Goal: Task Accomplishment & Management: Manage account settings

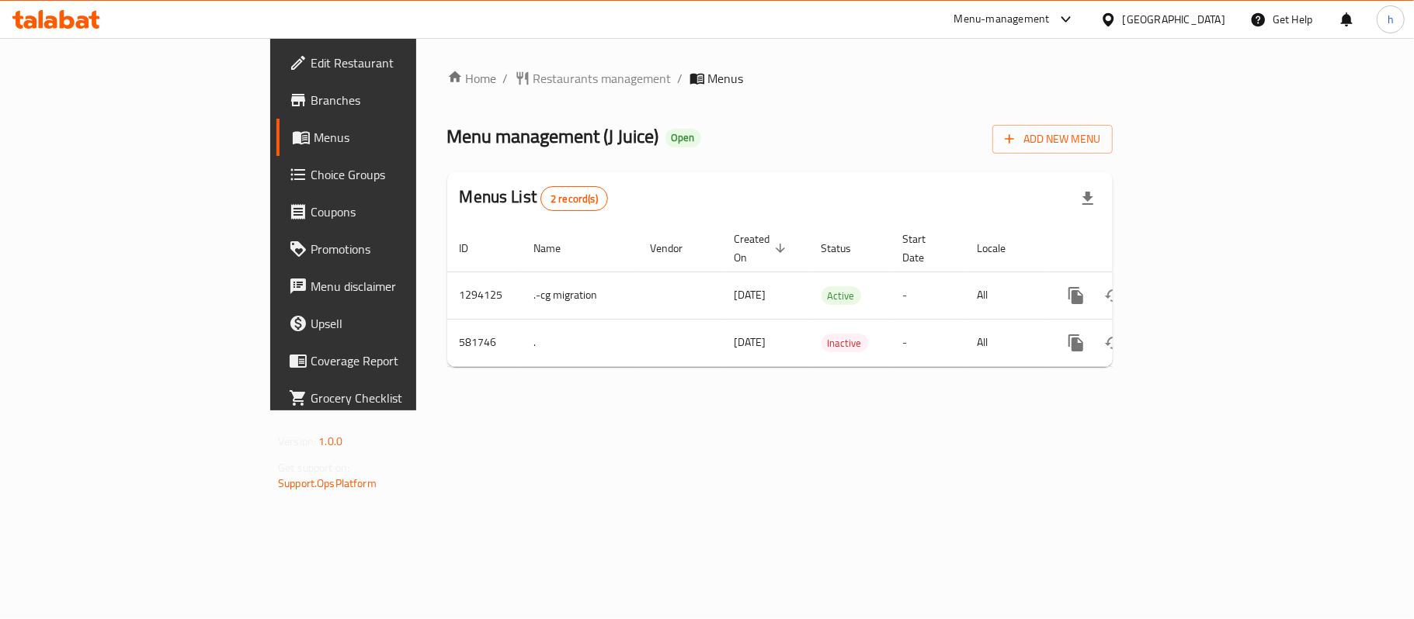
click at [1213, 26] on div "Kuwait" at bounding box center [1174, 19] width 102 height 17
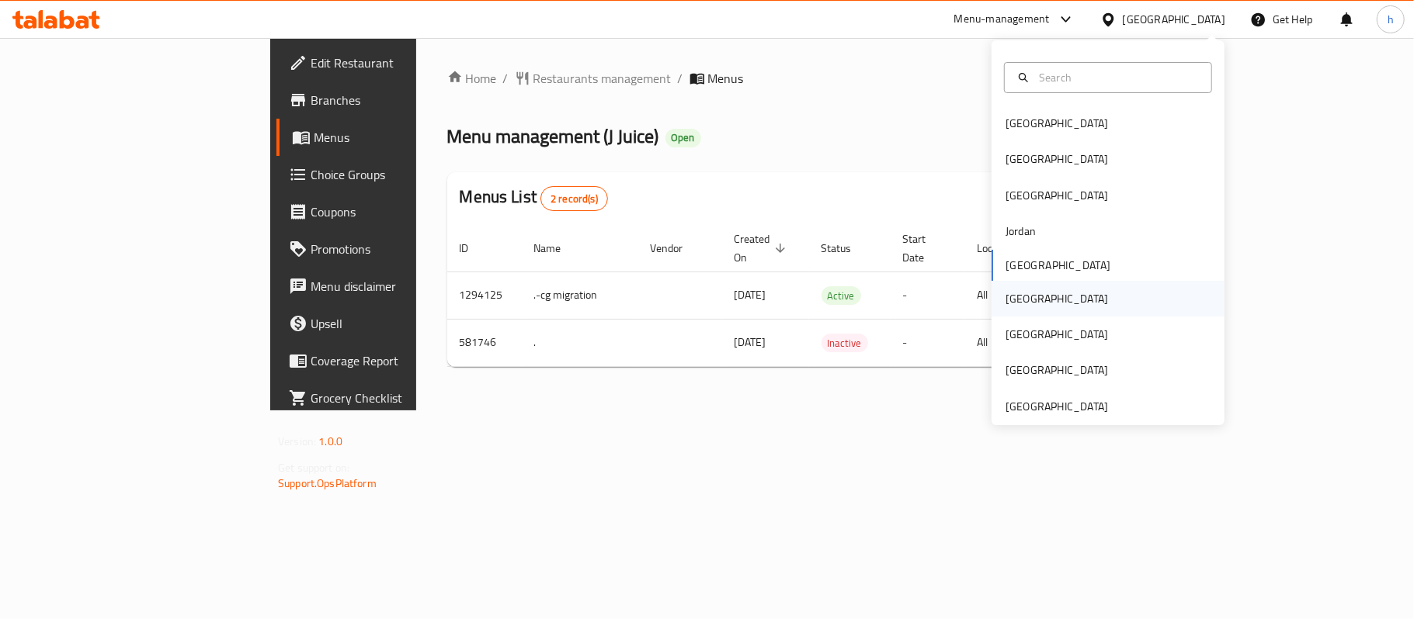
click at [1015, 306] on div "Oman" at bounding box center [1056, 298] width 102 height 17
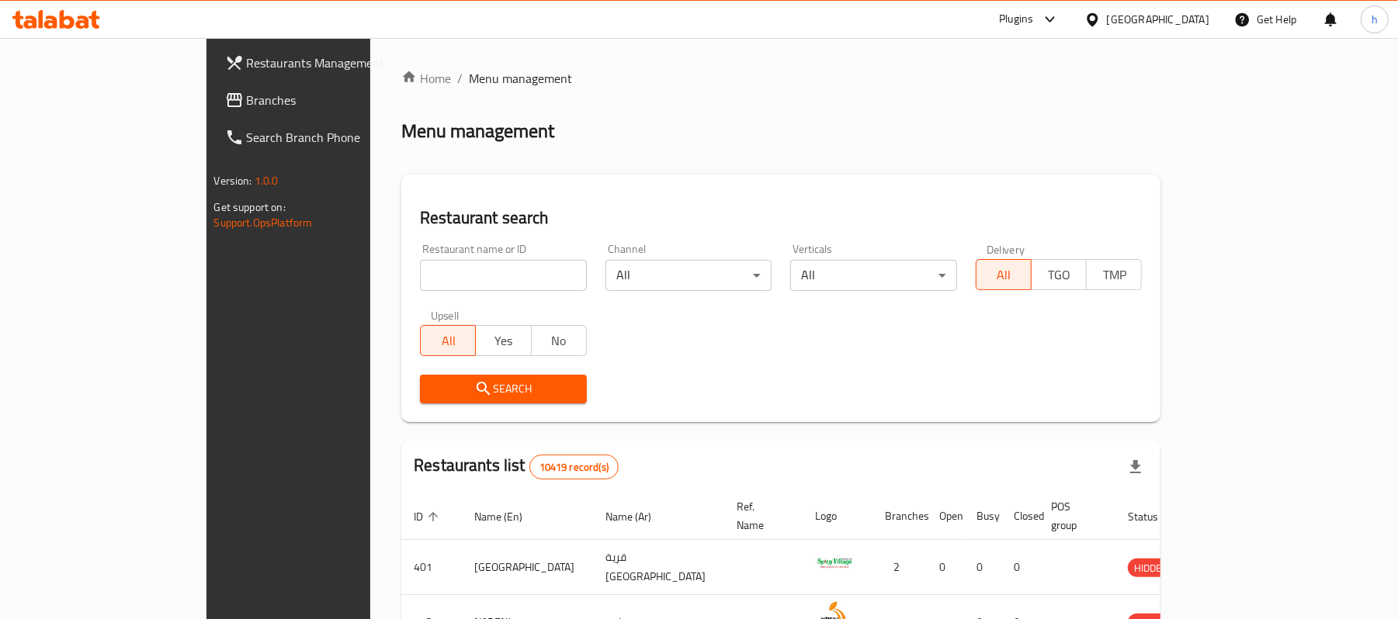
click at [247, 106] on span "Branches" at bounding box center [337, 100] width 181 height 19
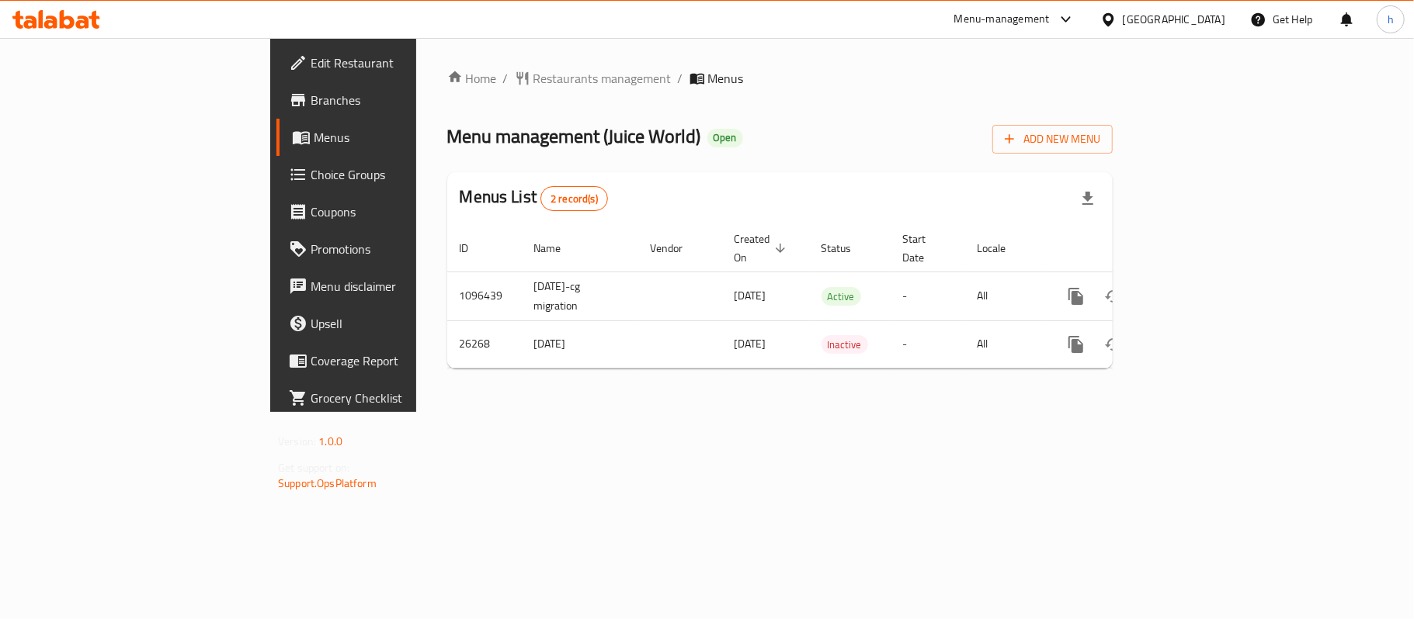
click at [575, 408] on div "Home / Restaurants management / Menus Menu management ( Juice World ) Open Add …" at bounding box center [779, 225] width 727 height 374
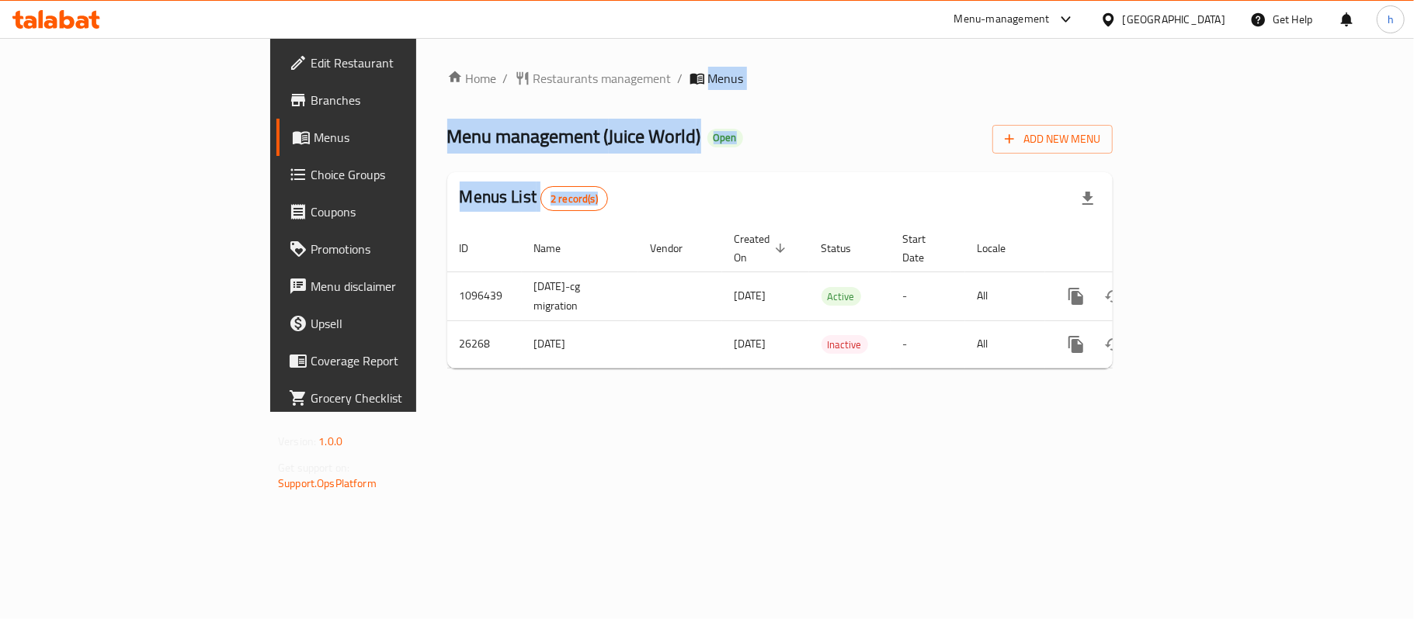
drag, startPoint x: 693, startPoint y: 161, endPoint x: 684, endPoint y: 72, distance: 89.8
click at [497, 71] on div "Home / Restaurants management / Menus Menu management ( Juice World ) Open Add …" at bounding box center [779, 225] width 665 height 312
click at [703, 125] on div "Menu management ( Juice World ) Open Add New Menu" at bounding box center [779, 136] width 665 height 35
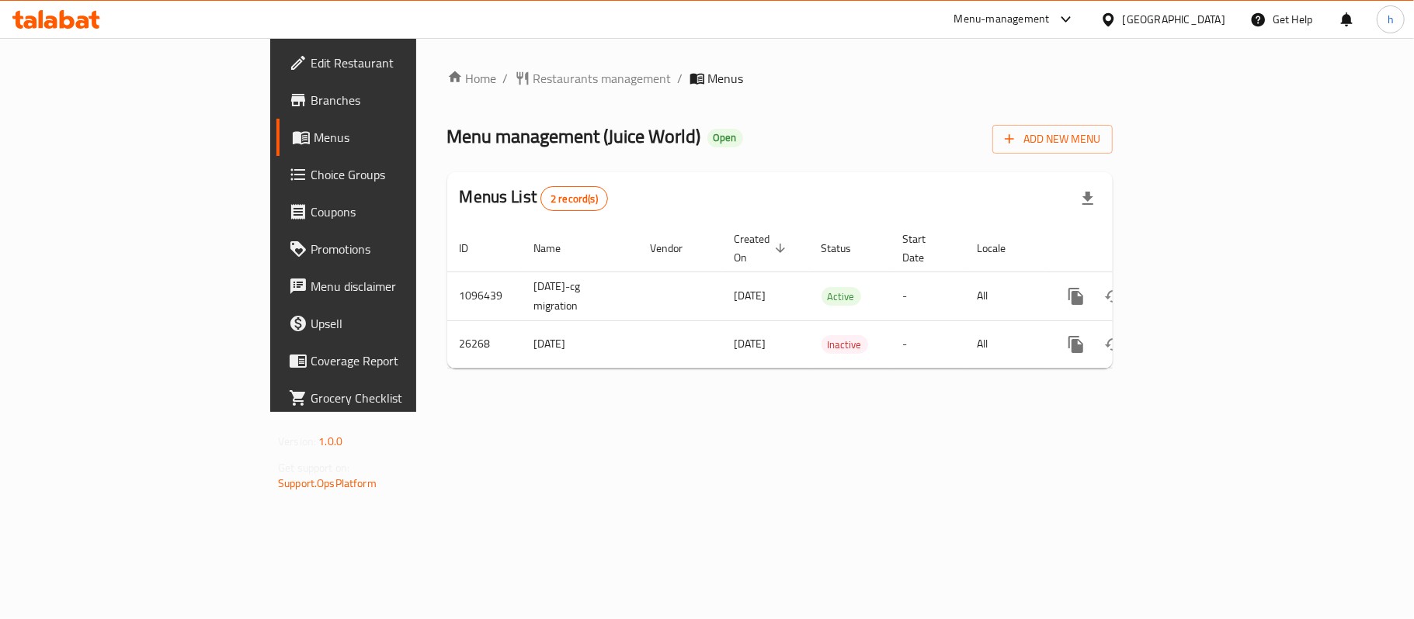
click at [815, 412] on div "Home / Restaurants management / Menus Menu management ( Juice World ) Open Add …" at bounding box center [779, 225] width 727 height 374
click at [831, 120] on div "Menu management ( Juice World ) Open Add New Menu" at bounding box center [779, 136] width 665 height 35
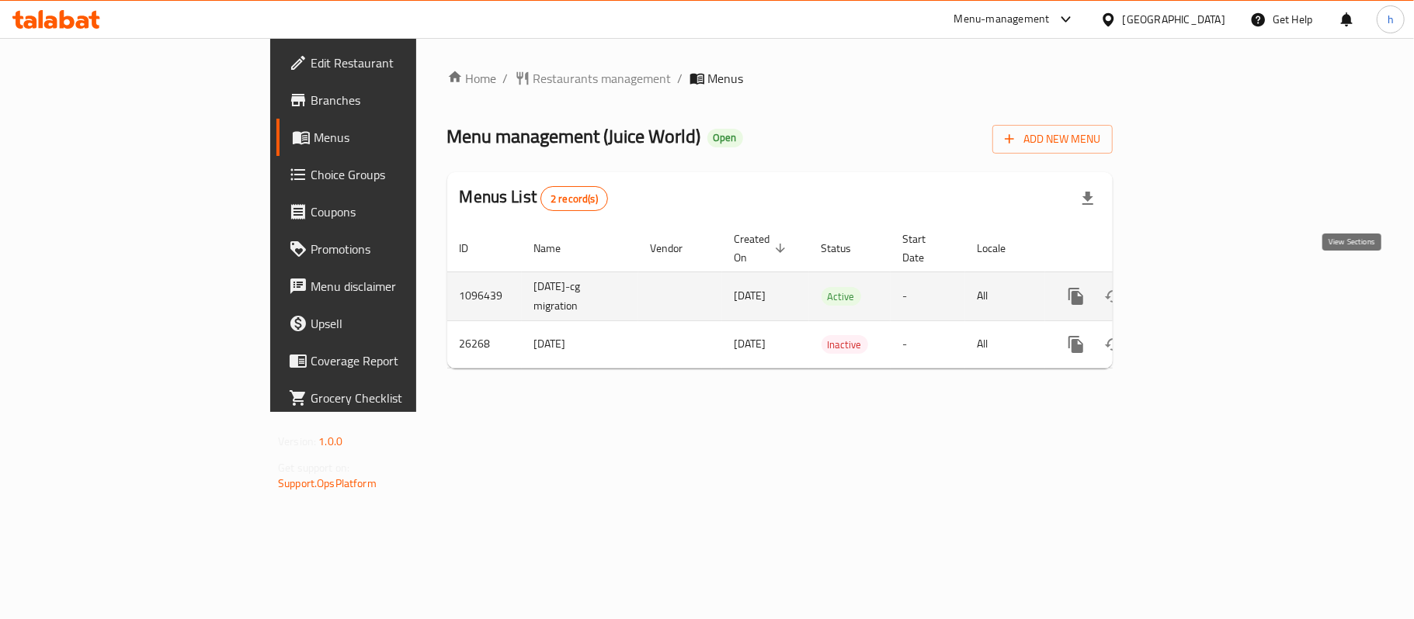
click at [1197, 287] on icon "enhanced table" at bounding box center [1187, 296] width 19 height 19
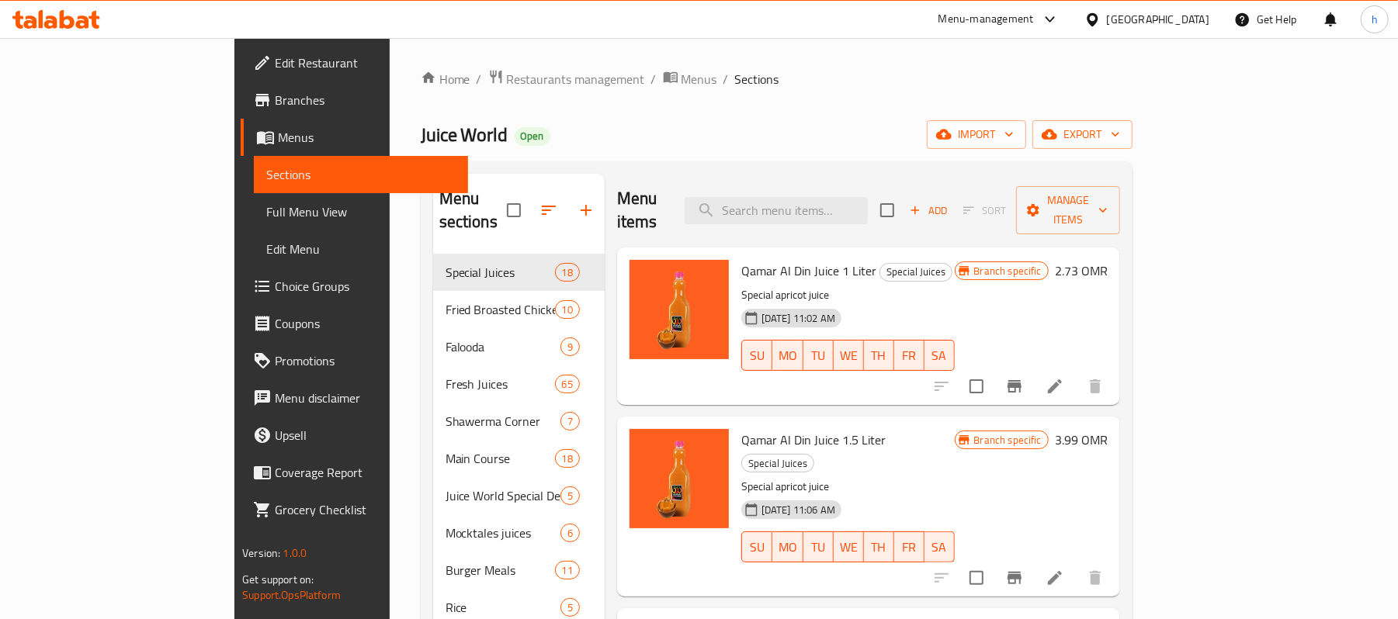
click at [914, 184] on div "Menu items Add Sort Manage items" at bounding box center [868, 211] width 503 height 74
click at [868, 197] on input "search" at bounding box center [776, 210] width 183 height 27
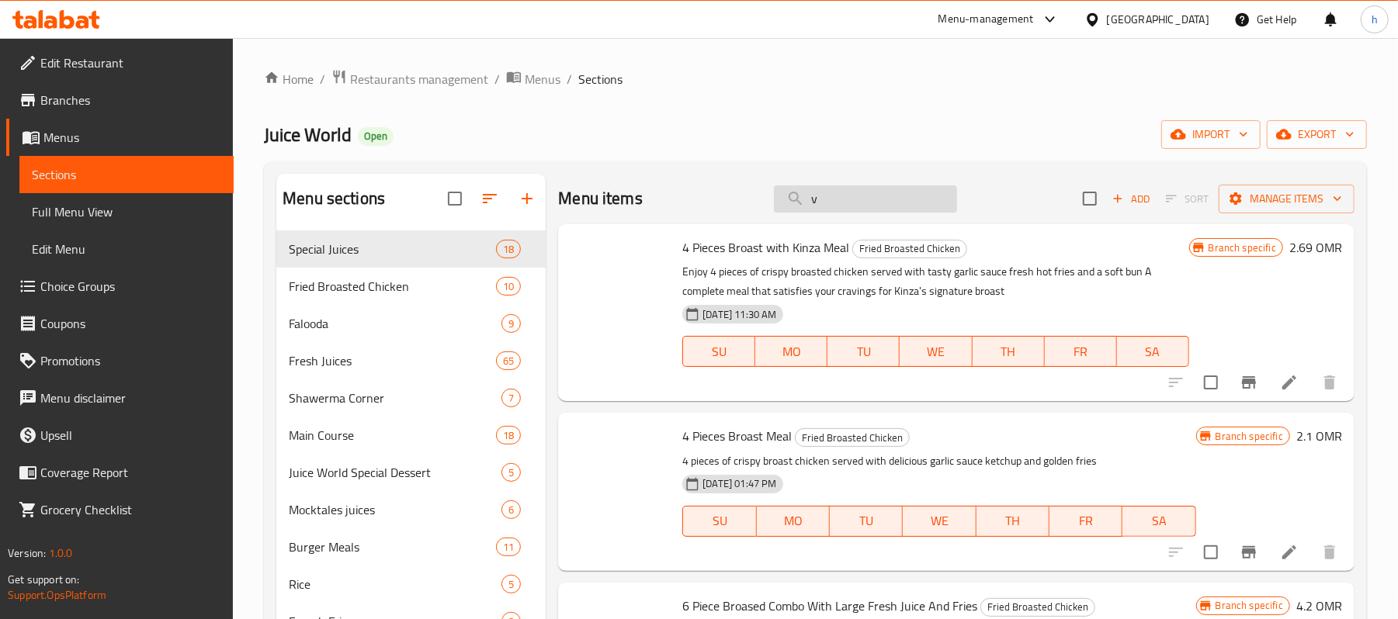
drag, startPoint x: 894, startPoint y: 206, endPoint x: 846, endPoint y: 205, distance: 48.2
click at [736, 205] on div "Menu items v Add Sort Manage items" at bounding box center [956, 199] width 796 height 50
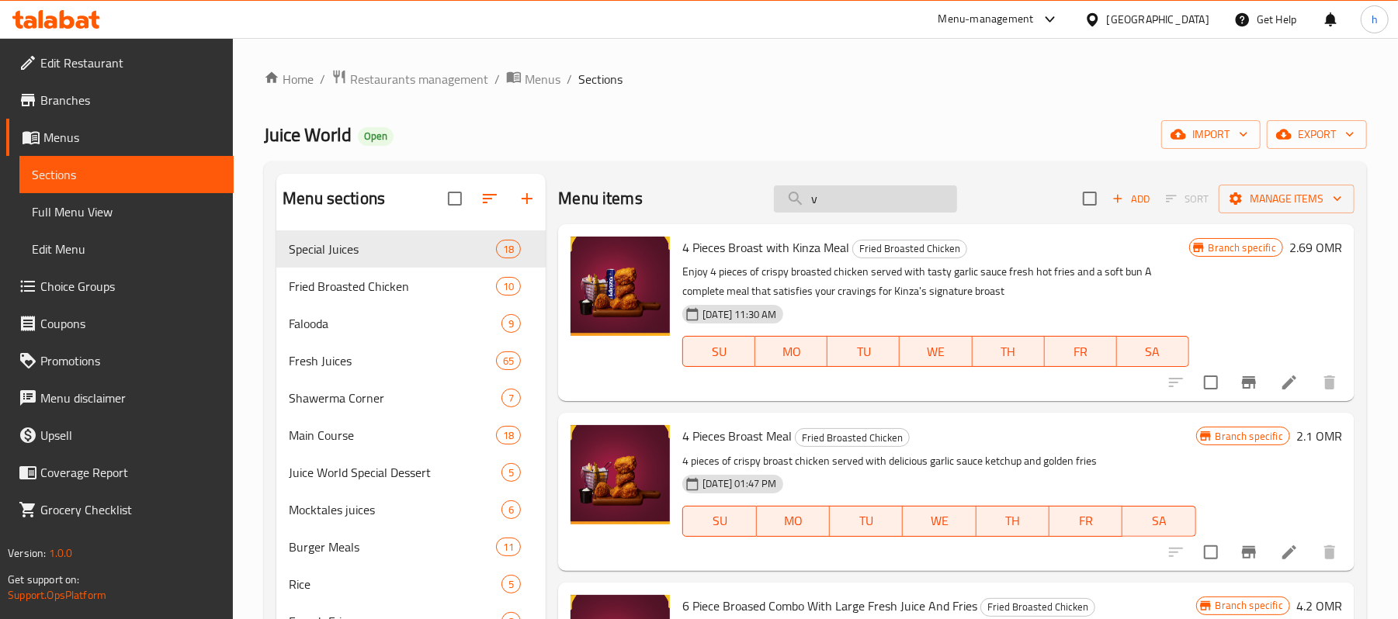
click at [848, 205] on input "v" at bounding box center [865, 199] width 183 height 27
paste input "Piece Broast Combo Meal"
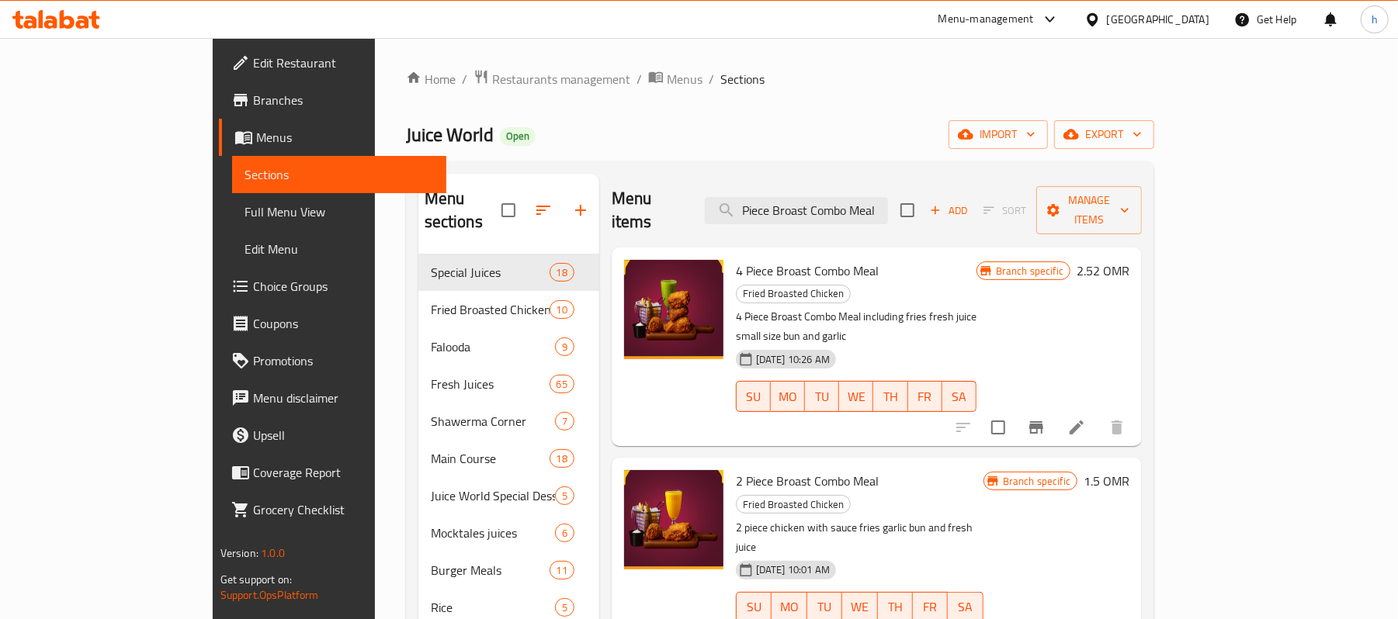
type input "Piece Broast Combo Meal"
click at [1086, 418] on icon at bounding box center [1076, 427] width 19 height 19
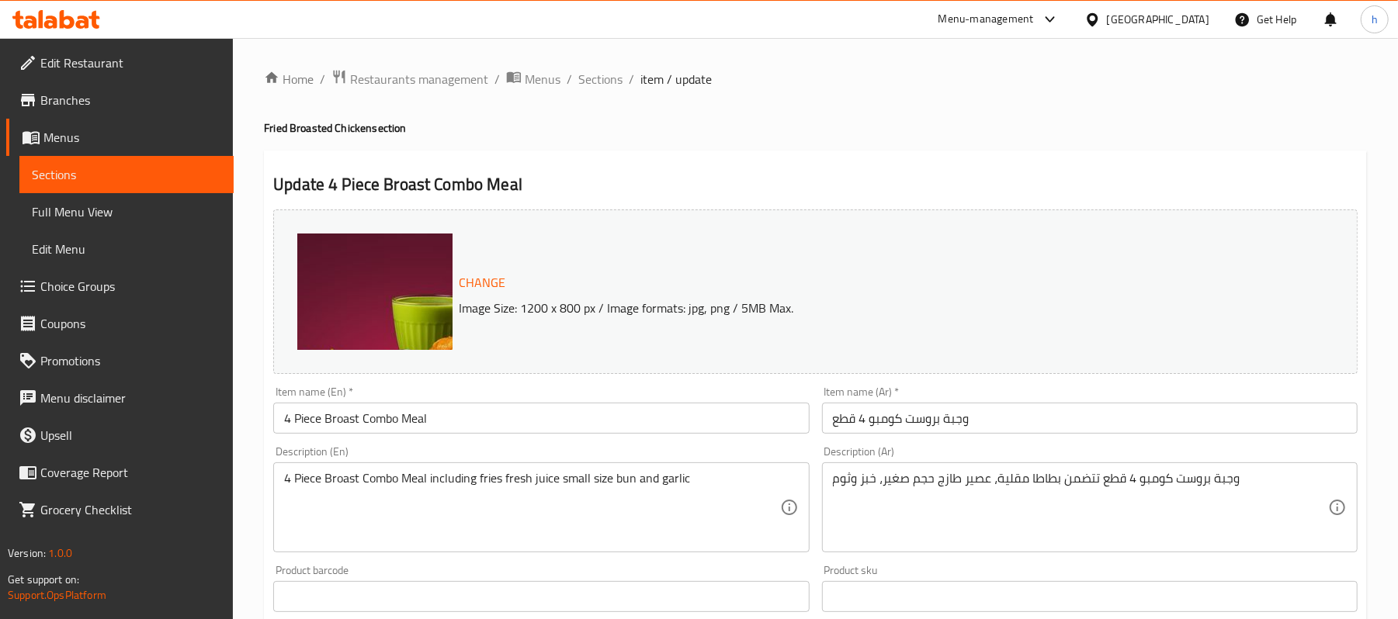
scroll to position [103, 0]
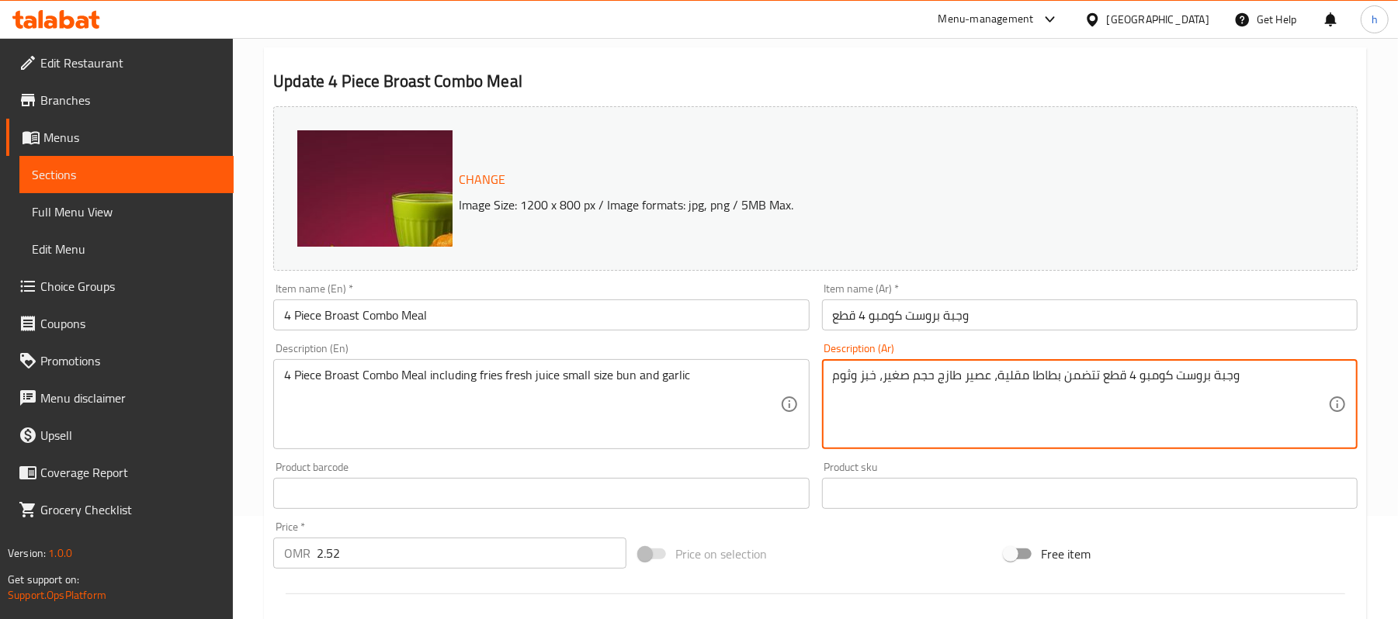
click at [1051, 429] on textarea "وجبة بروست كومبو 4 قطع تتضمن بطاطا مقلية، عصير طازج حجم صغير، خبز وثوم" at bounding box center [1080, 405] width 495 height 74
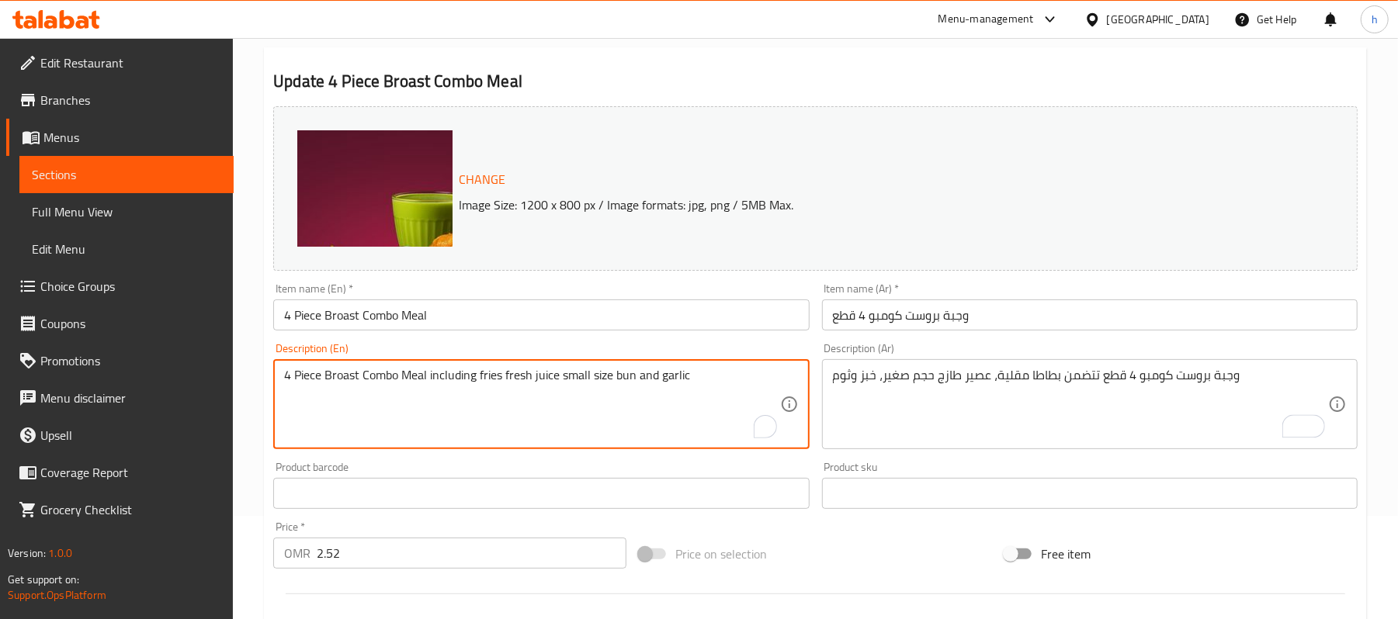
click at [479, 383] on textarea "4 Piece Broast Combo Meal including fries fresh juice small size bun and garlic" at bounding box center [531, 405] width 495 height 74
click at [491, 387] on textarea "4 Piece Broast Combo Meal including fries fresh juice small size bun and garlic" at bounding box center [531, 405] width 495 height 74
click at [559, 388] on textarea "4 Piece Broast Combo Meal including fries, fresh juice small size bun and garlic" at bounding box center [531, 405] width 495 height 74
click at [576, 386] on textarea "4 Piece Broast Combo Meal including fries, fresh juice small size bun and garlic" at bounding box center [531, 405] width 495 height 74
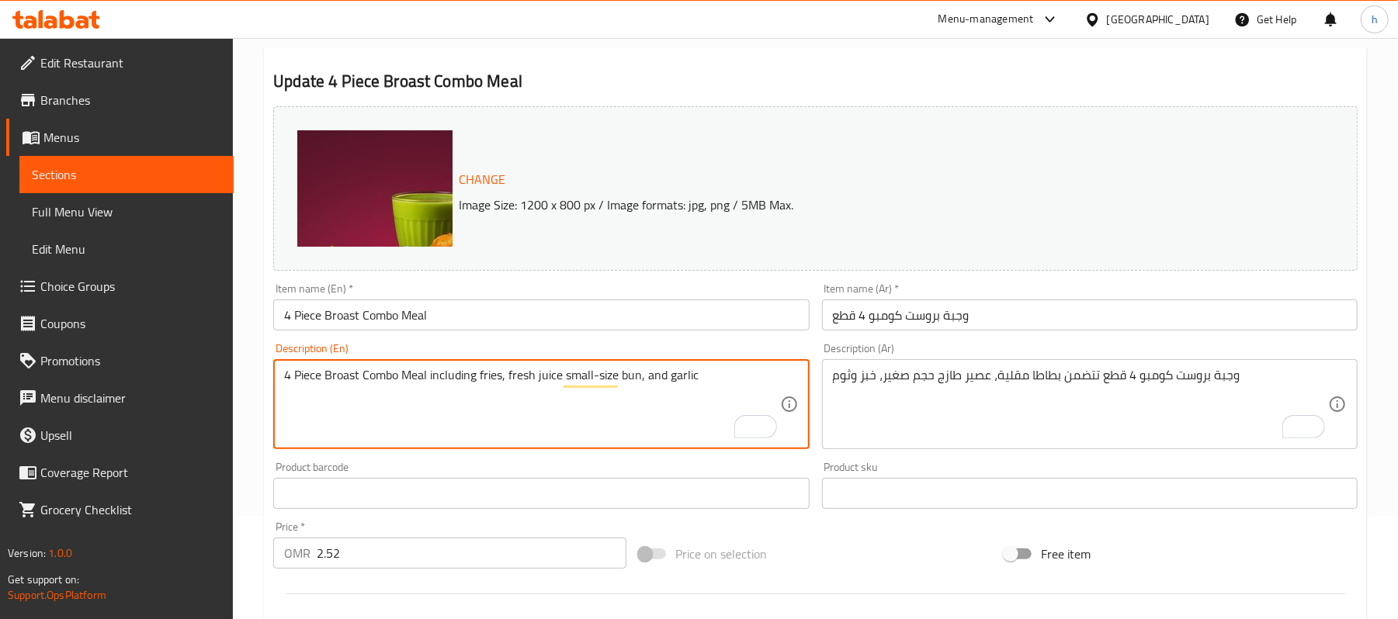
type textarea "4 Piece Broast Combo Meal including fries, fresh juice small-size bun, and garl…"
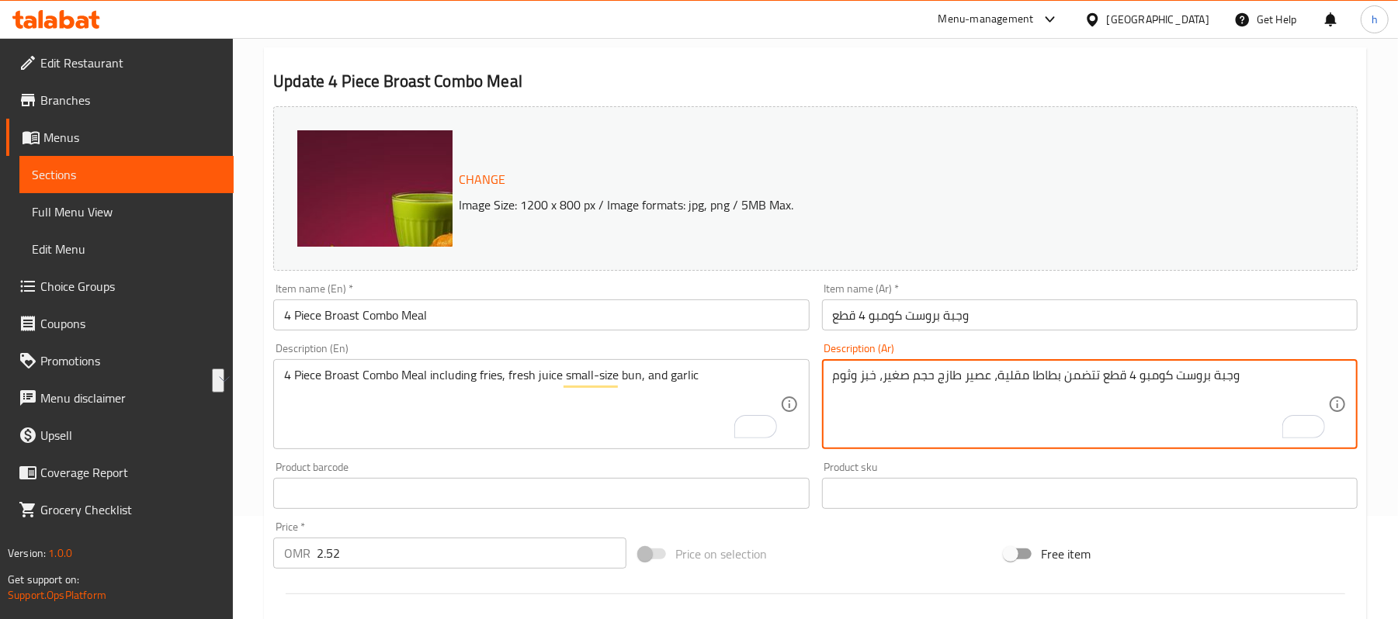
scroll to position [0, 0]
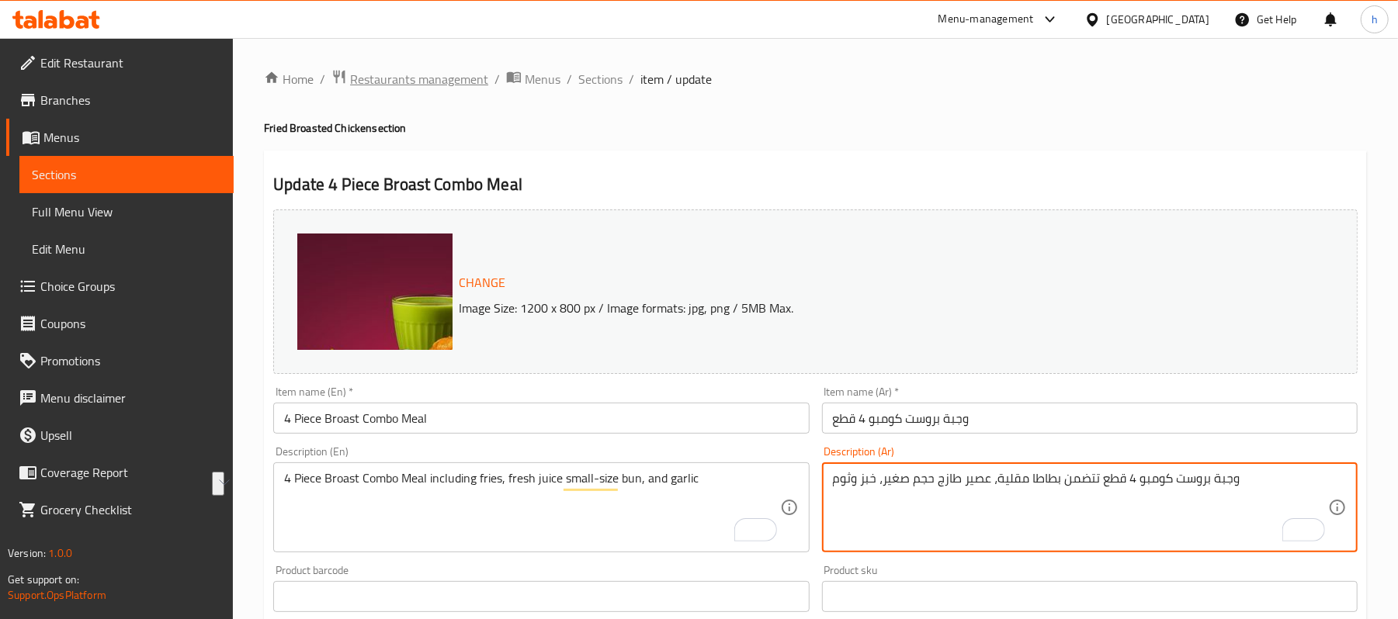
click at [401, 78] on span "Restaurants management" at bounding box center [419, 79] width 138 height 19
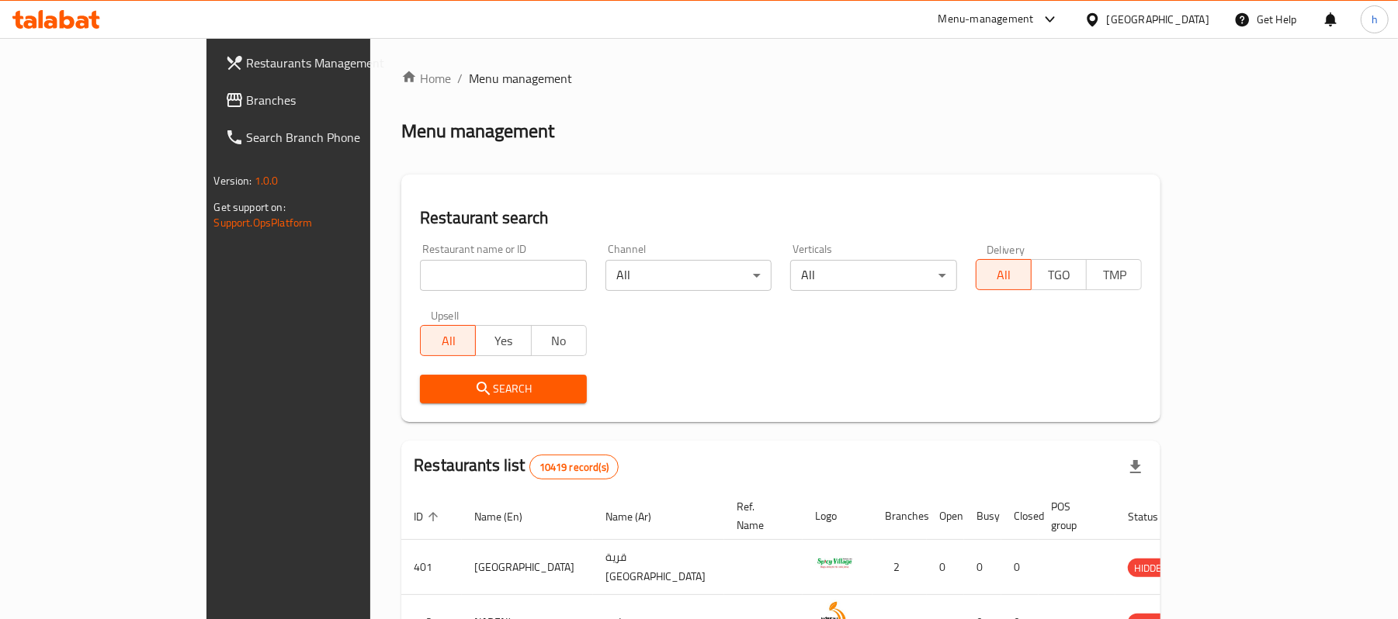
click at [247, 96] on span "Branches" at bounding box center [337, 100] width 181 height 19
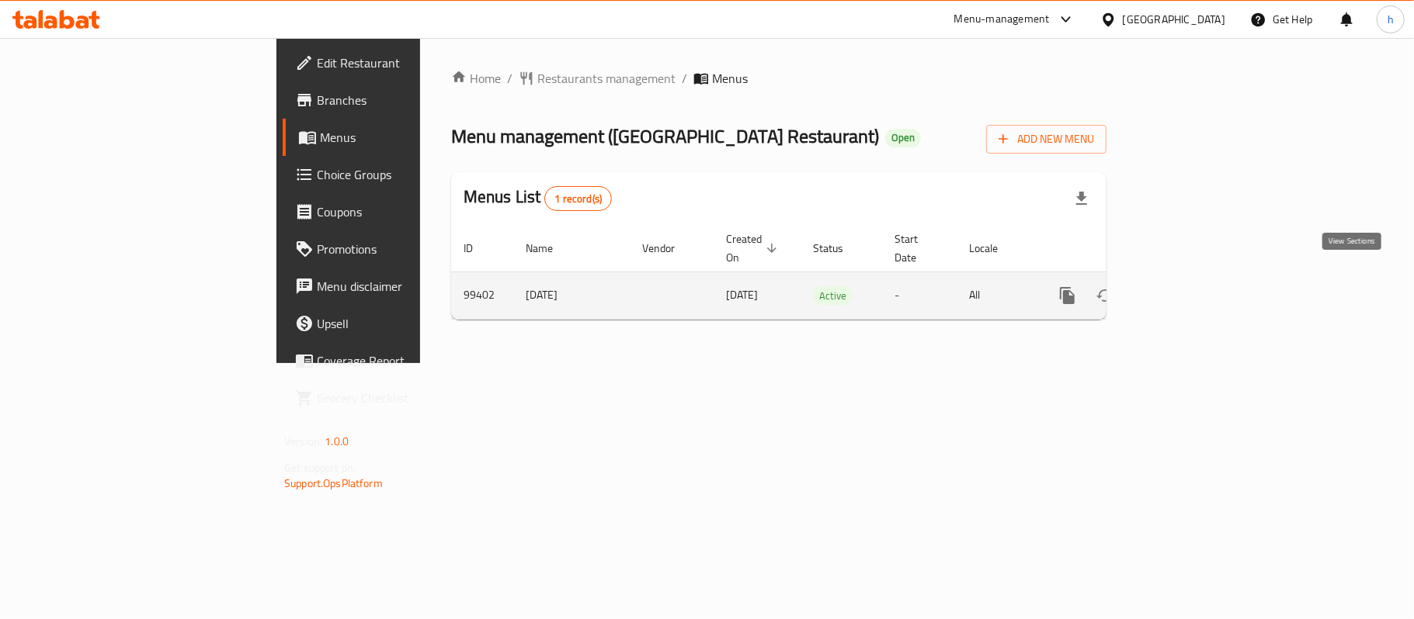
click at [1189, 286] on icon "enhanced table" at bounding box center [1179, 295] width 19 height 19
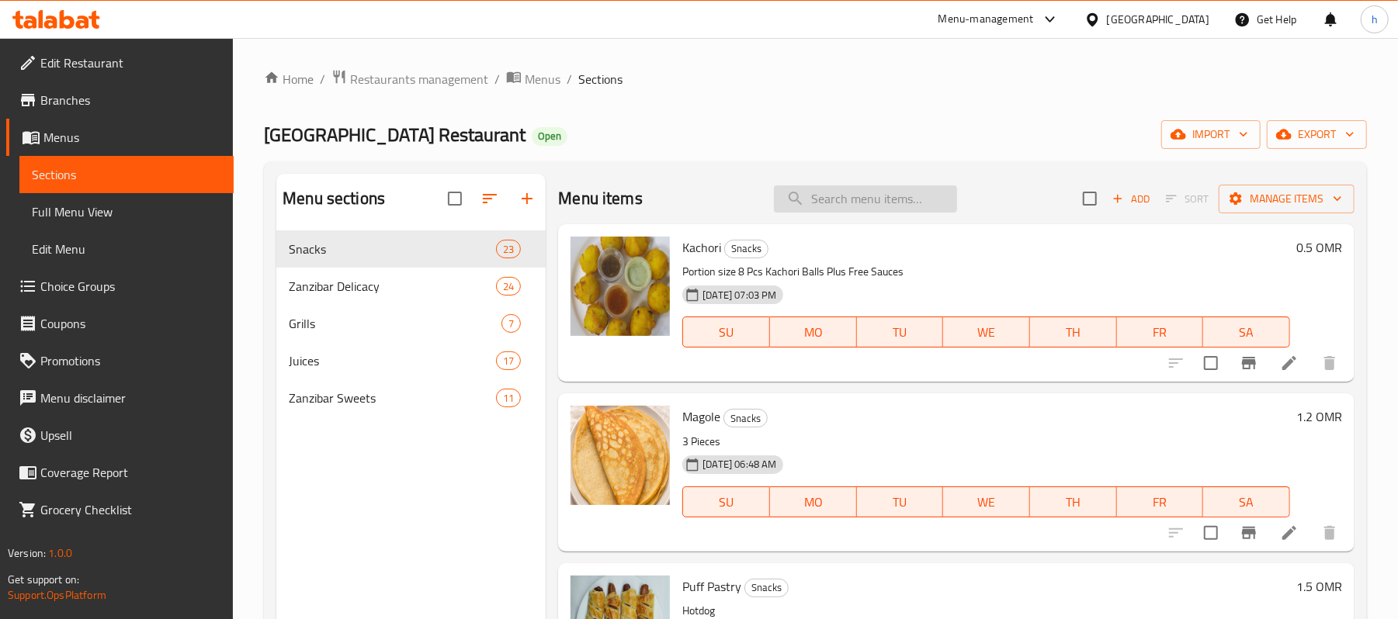
click at [882, 189] on input "search" at bounding box center [865, 199] width 183 height 27
paste input "Vegetable Samosa"
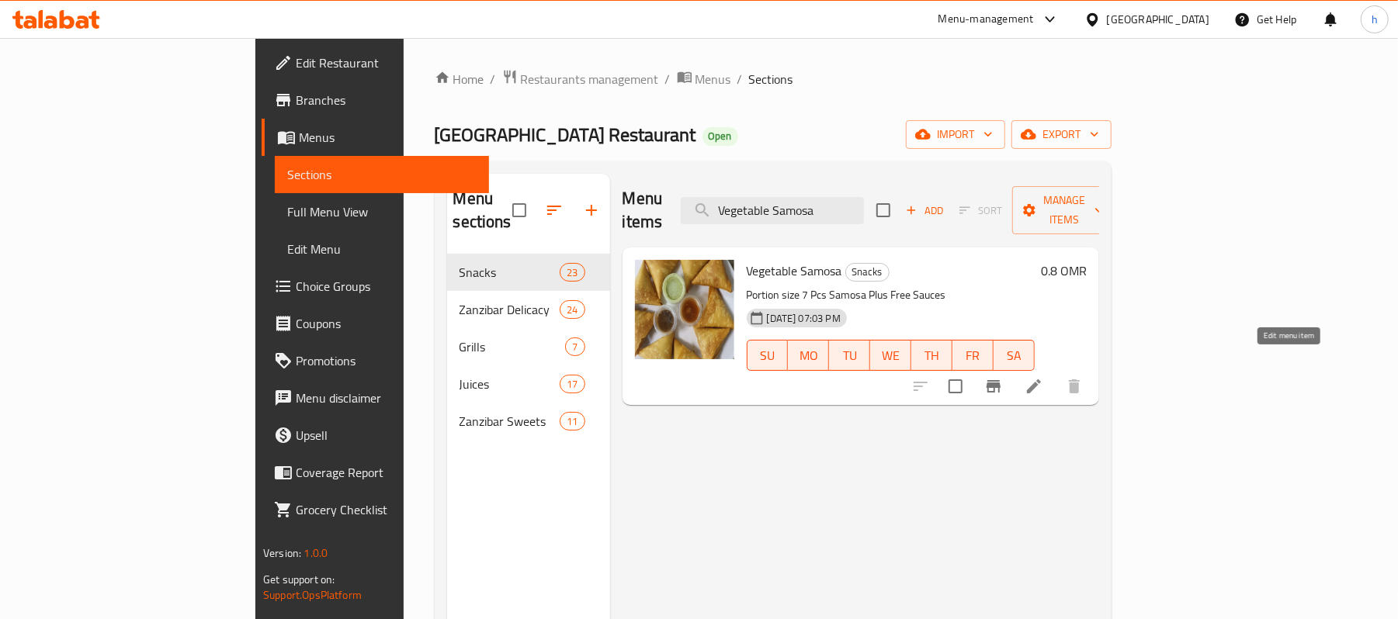
type input "Vegetable Samosa"
click at [1043, 377] on icon at bounding box center [1034, 386] width 19 height 19
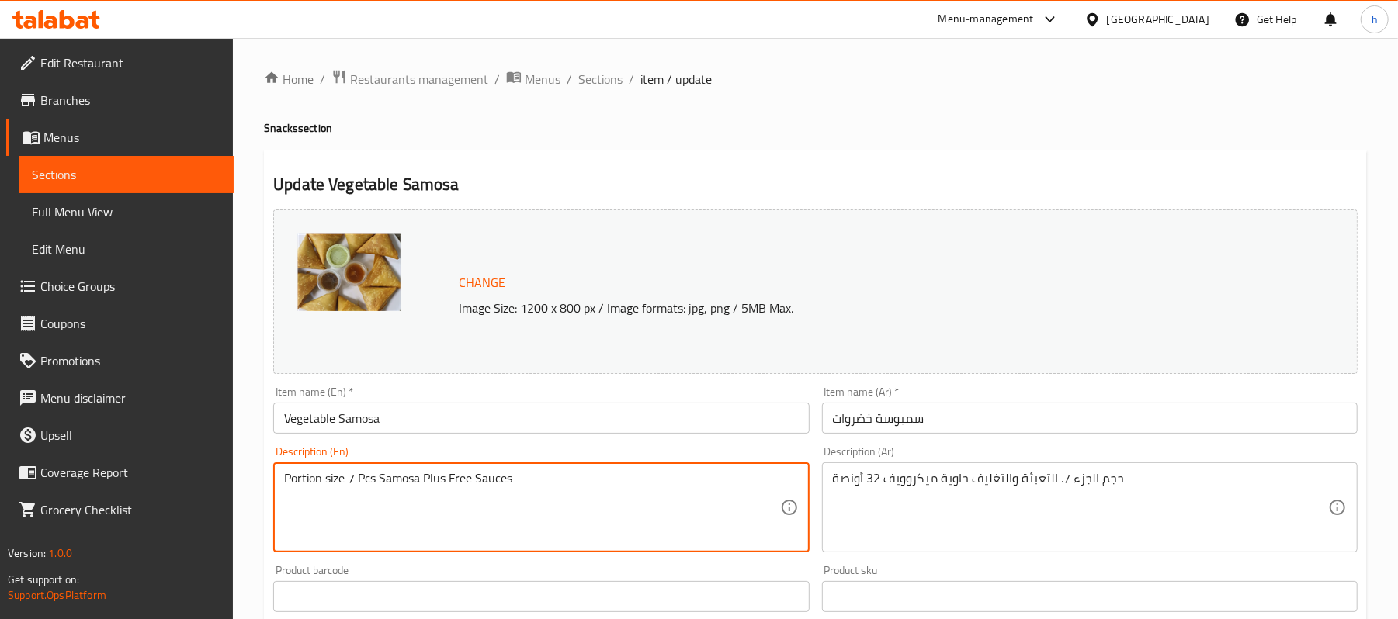
drag, startPoint x: 532, startPoint y: 483, endPoint x: 147, endPoint y: 484, distance: 384.3
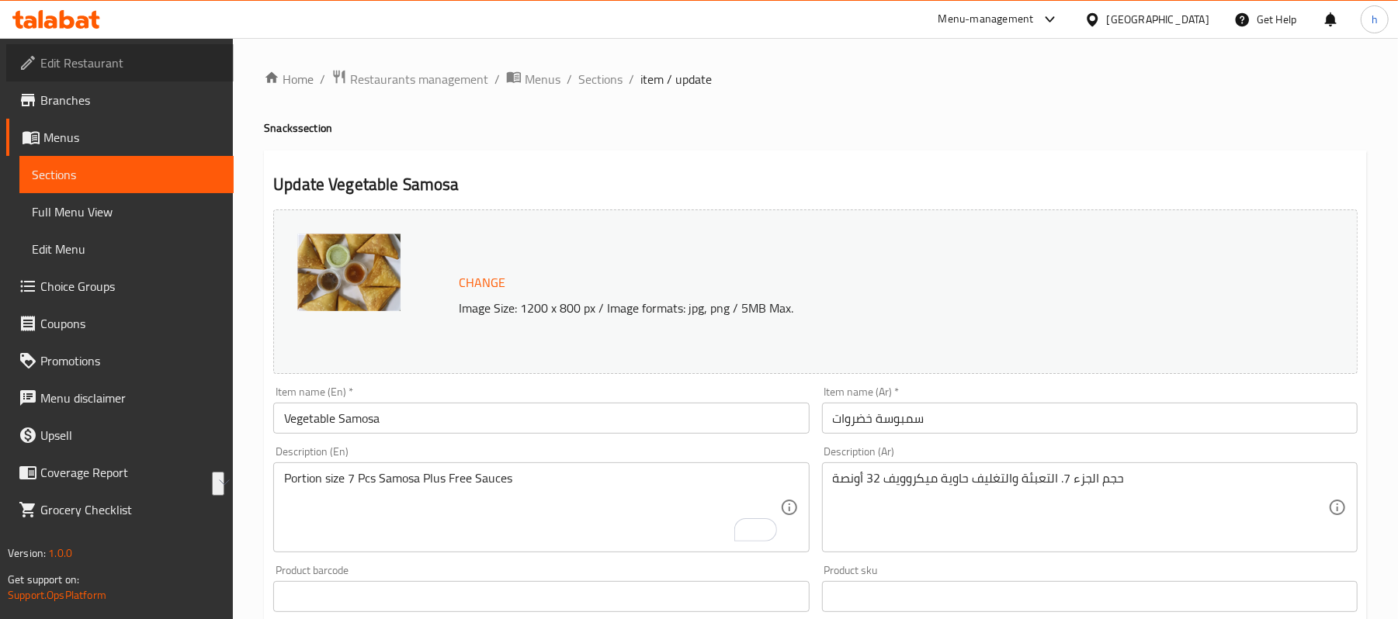
click at [57, 62] on span "Edit Restaurant" at bounding box center [130, 63] width 181 height 19
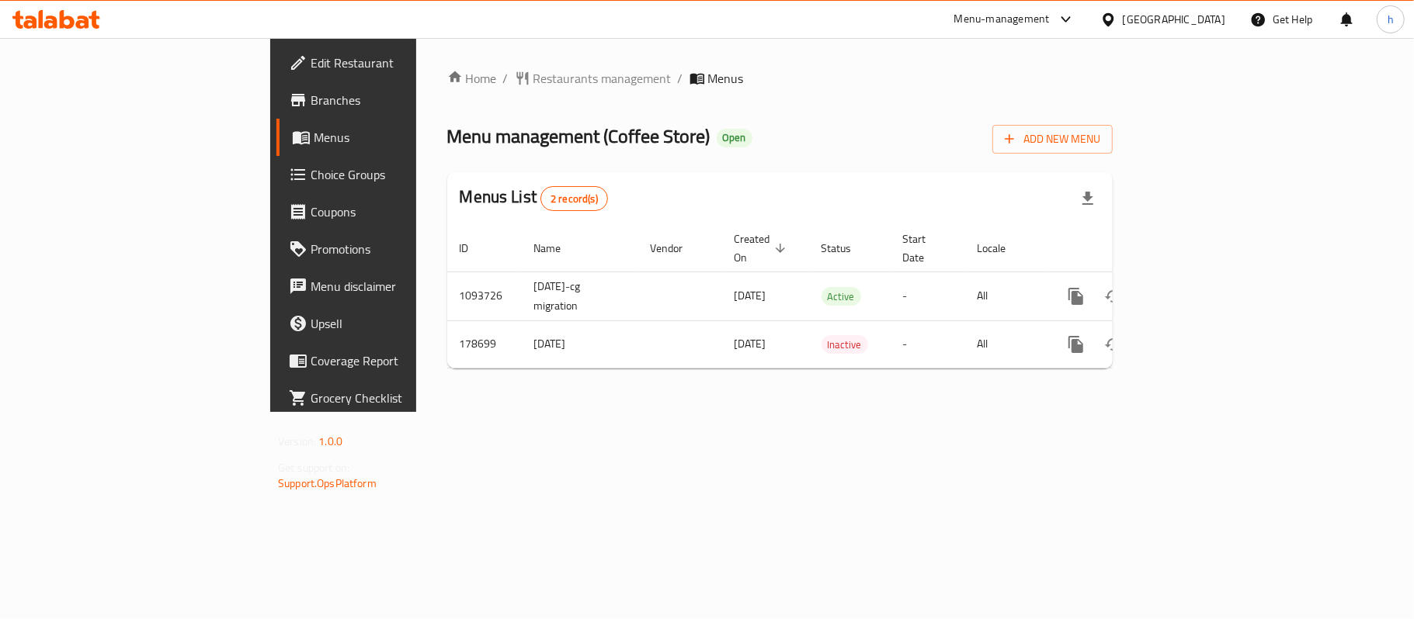
click at [833, 412] on div "Home / Restaurants management / Menus Menu management ( Coffee Store ) Open Add…" at bounding box center [779, 225] width 727 height 374
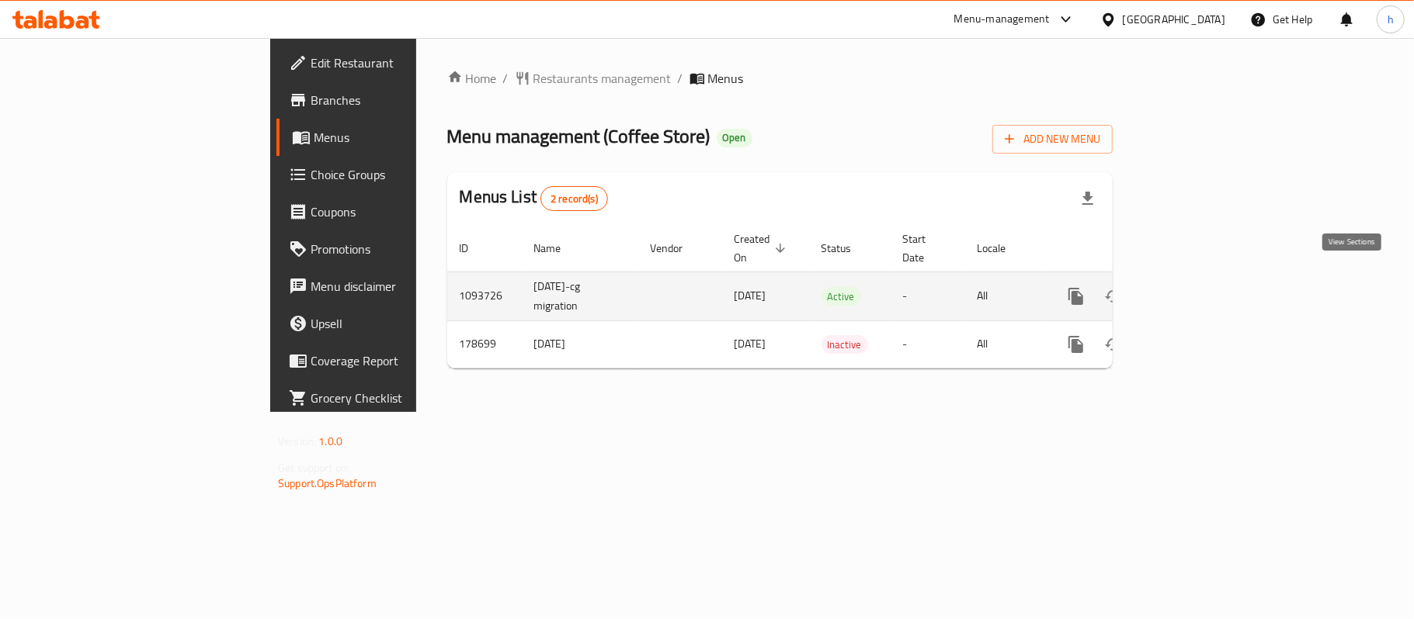
click at [1206, 278] on link "enhanced table" at bounding box center [1187, 296] width 37 height 37
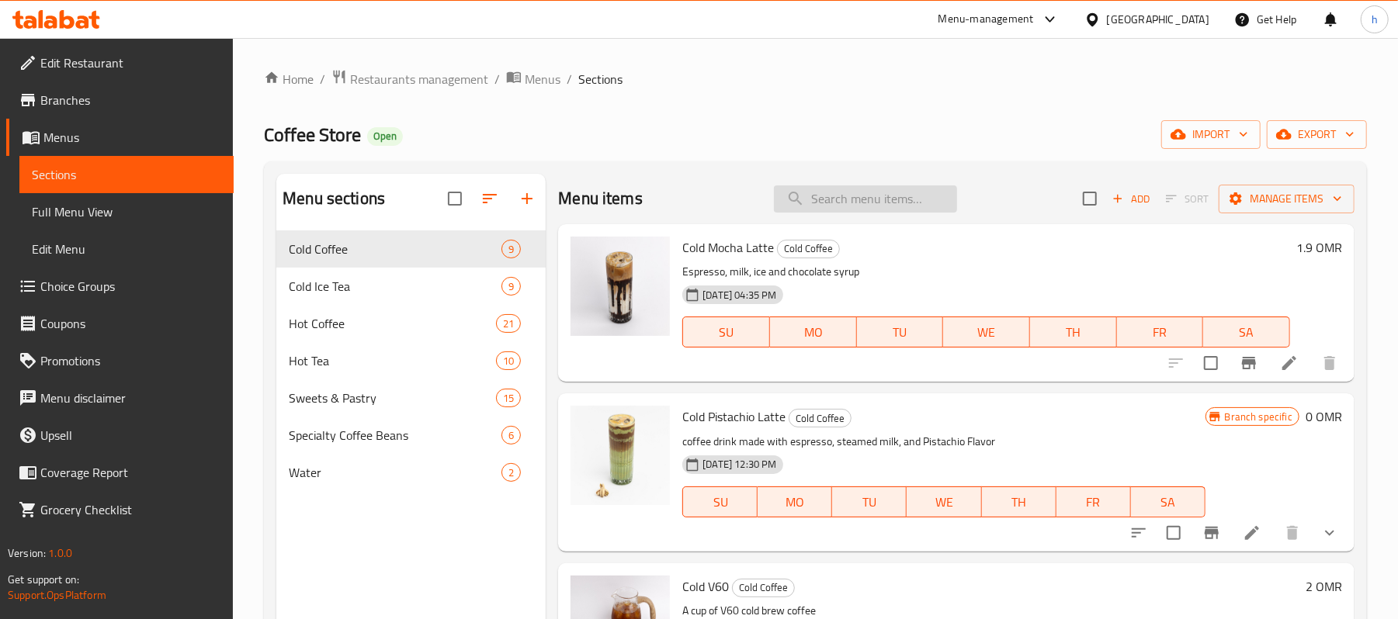
click at [842, 200] on input "search" at bounding box center [865, 199] width 183 height 27
paste input "Cake Latte"
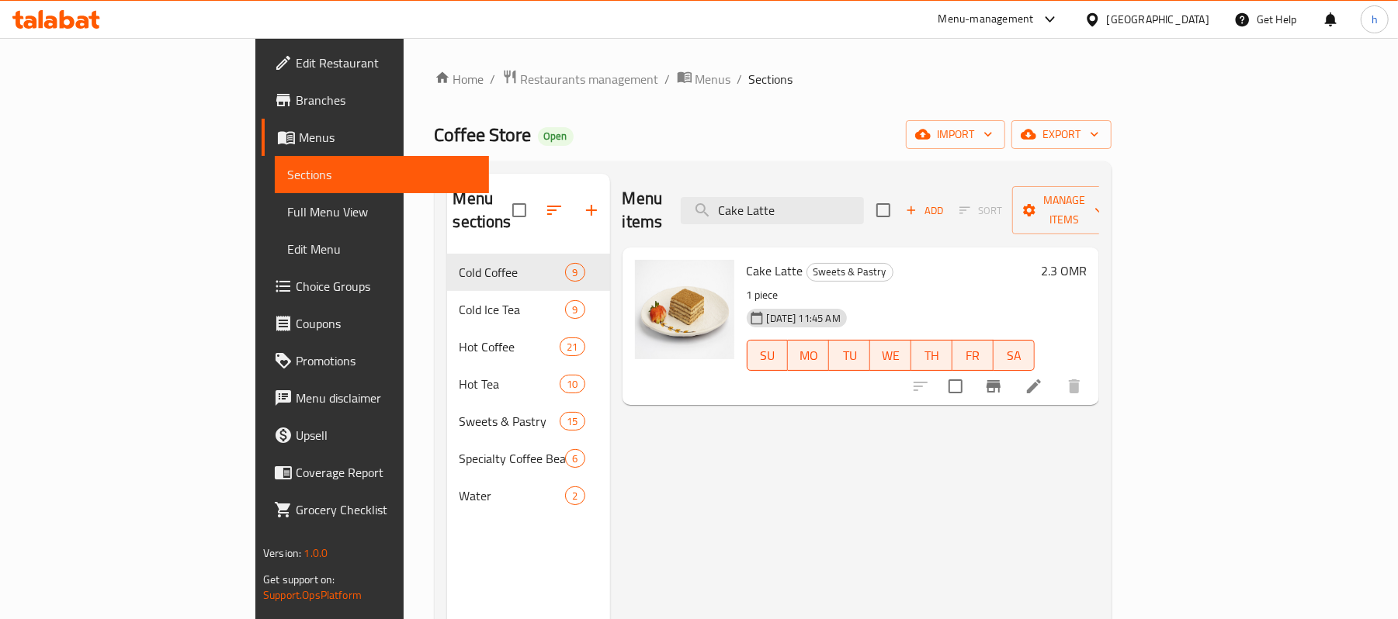
type input "Cake Latte"
click at [296, 65] on span "Edit Restaurant" at bounding box center [386, 63] width 181 height 19
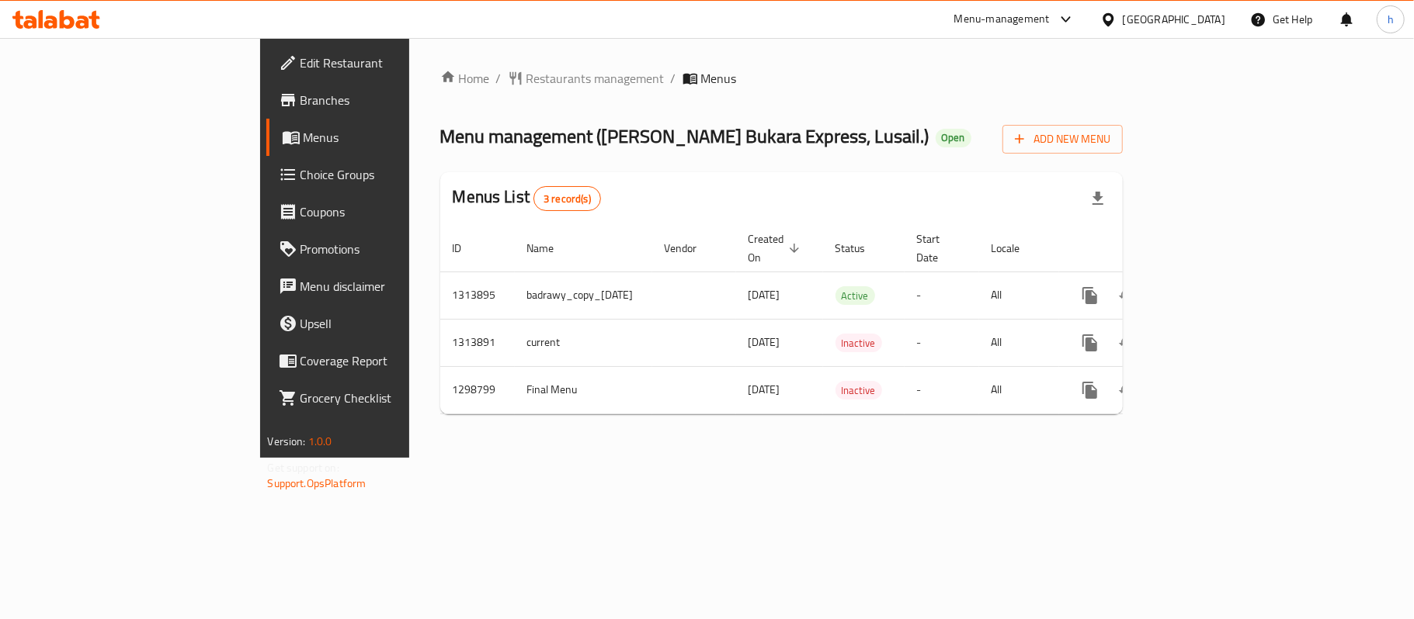
click at [410, 458] on div "Home / Restaurants management / Menus Menu management ( [PERSON_NAME] Bukara Ex…" at bounding box center [781, 248] width 745 height 420
click at [442, 458] on div "Home / Restaurants management / Menus Menu management ( [PERSON_NAME] Bukara Ex…" at bounding box center [781, 248] width 745 height 420
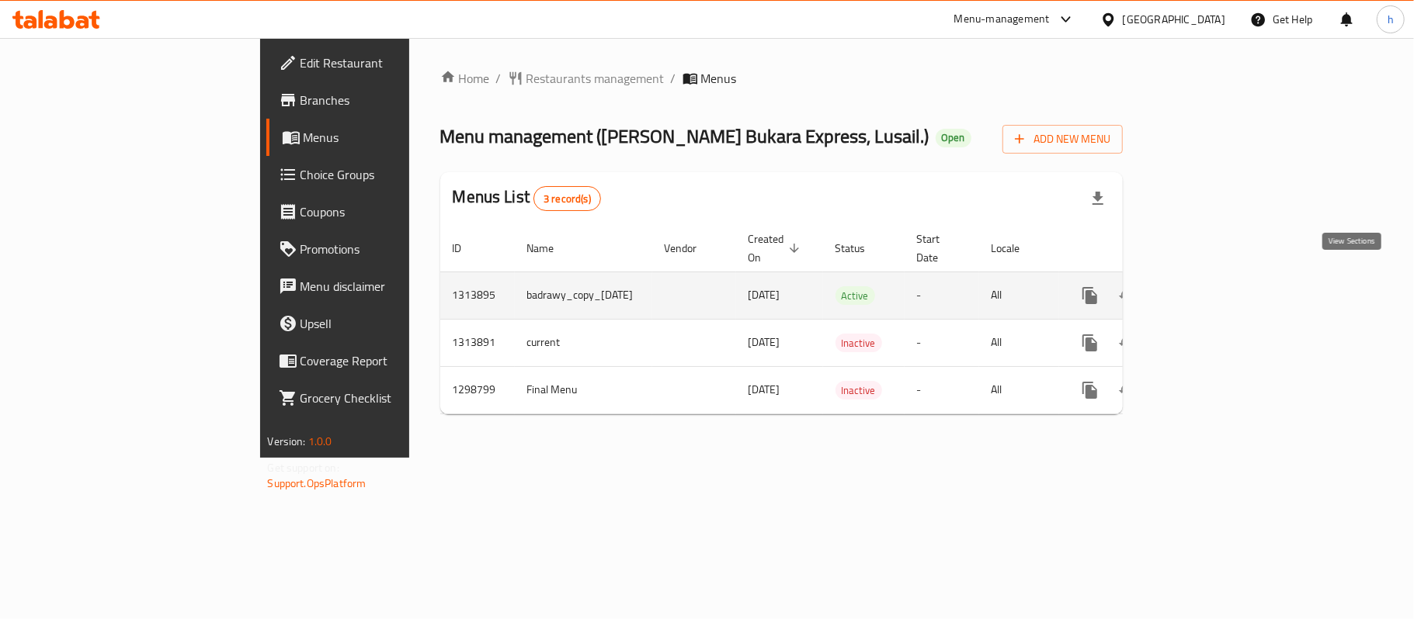
click at [1211, 286] on icon "enhanced table" at bounding box center [1201, 295] width 19 height 19
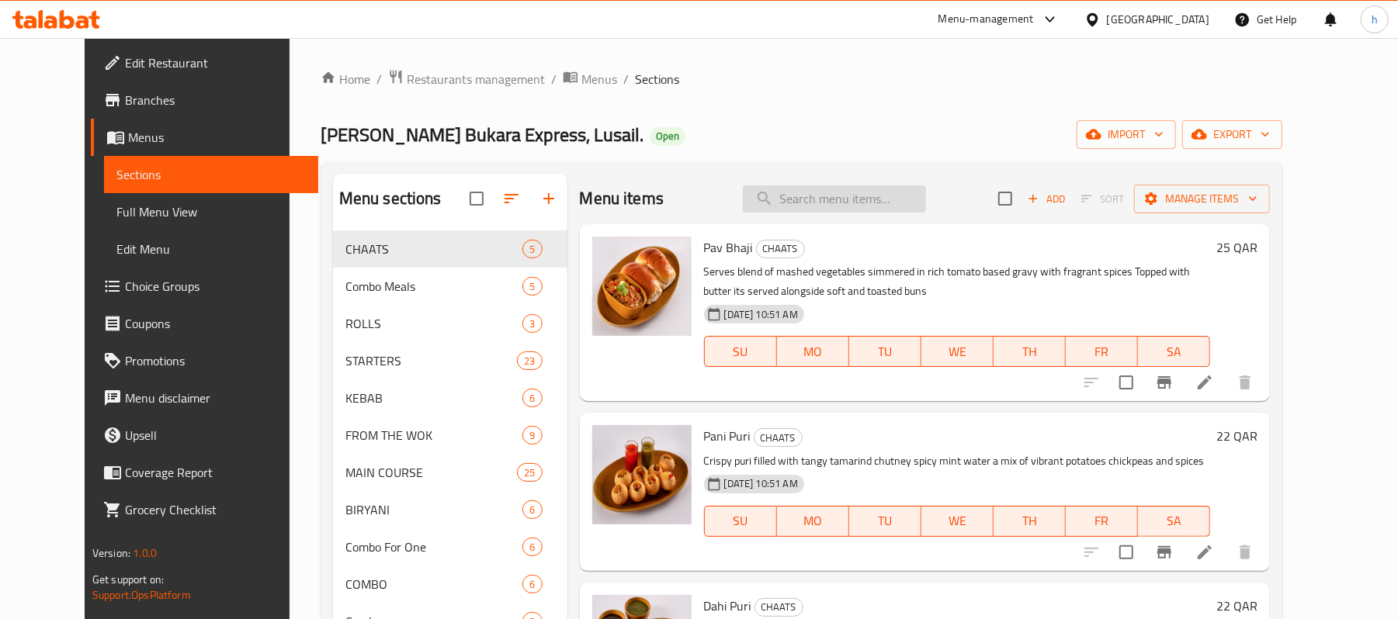
click at [854, 196] on input "search" at bounding box center [834, 199] width 183 height 27
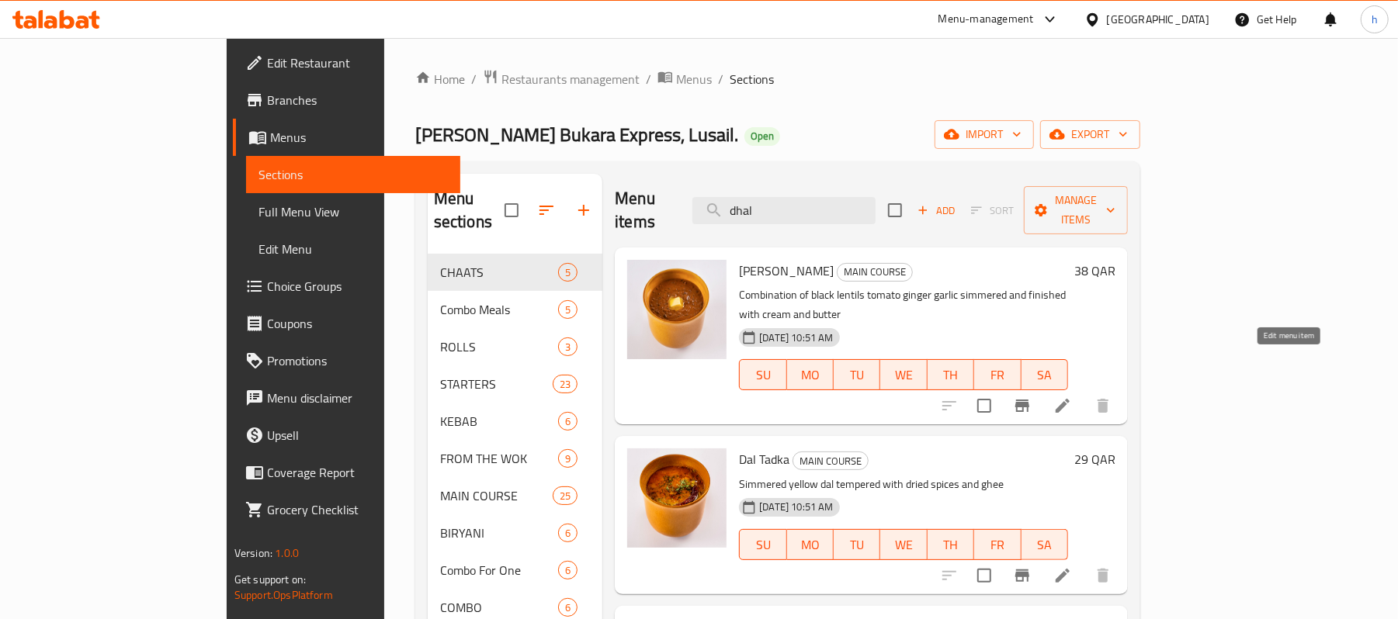
type input "dhal"
click at [1072, 397] on icon at bounding box center [1062, 406] width 19 height 19
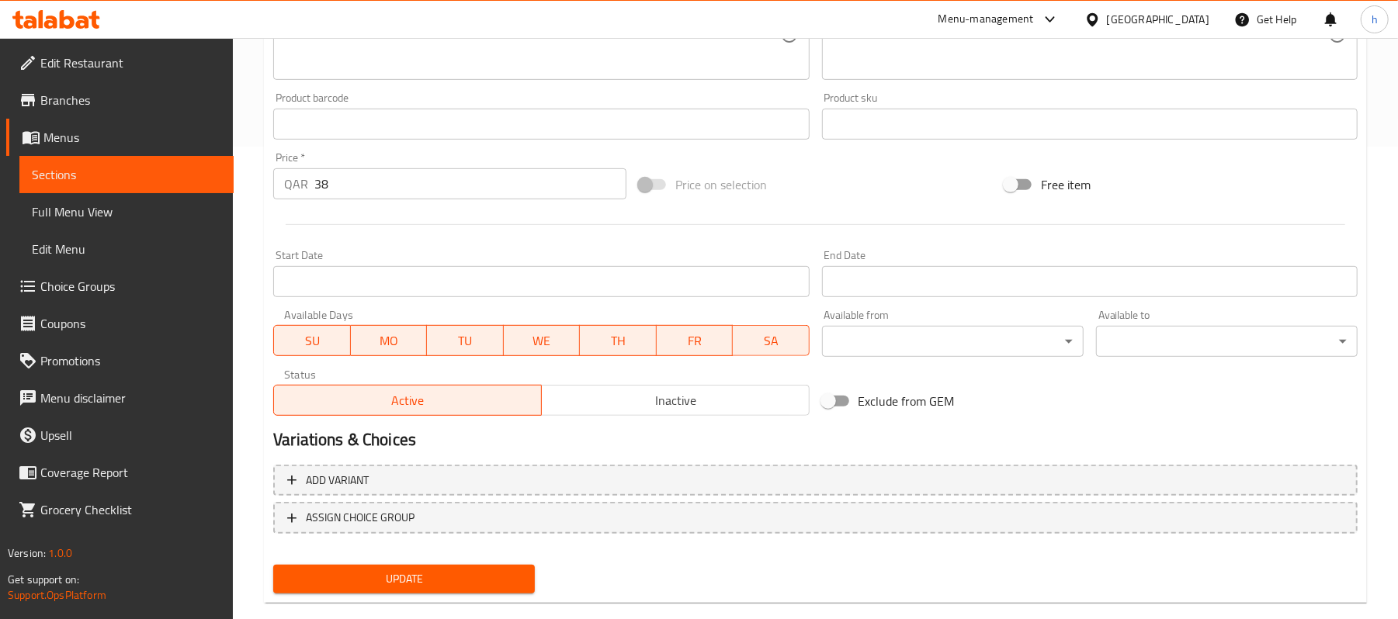
scroll to position [498, 0]
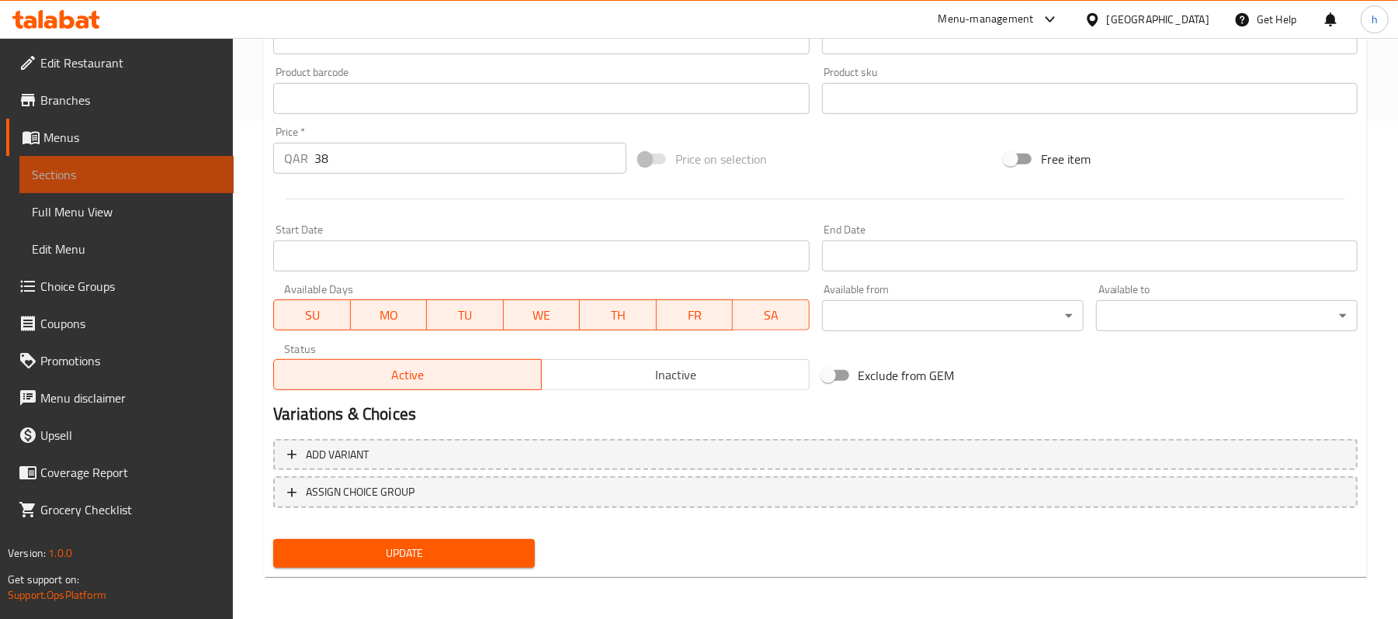
click at [81, 181] on span "Sections" at bounding box center [126, 174] width 189 height 19
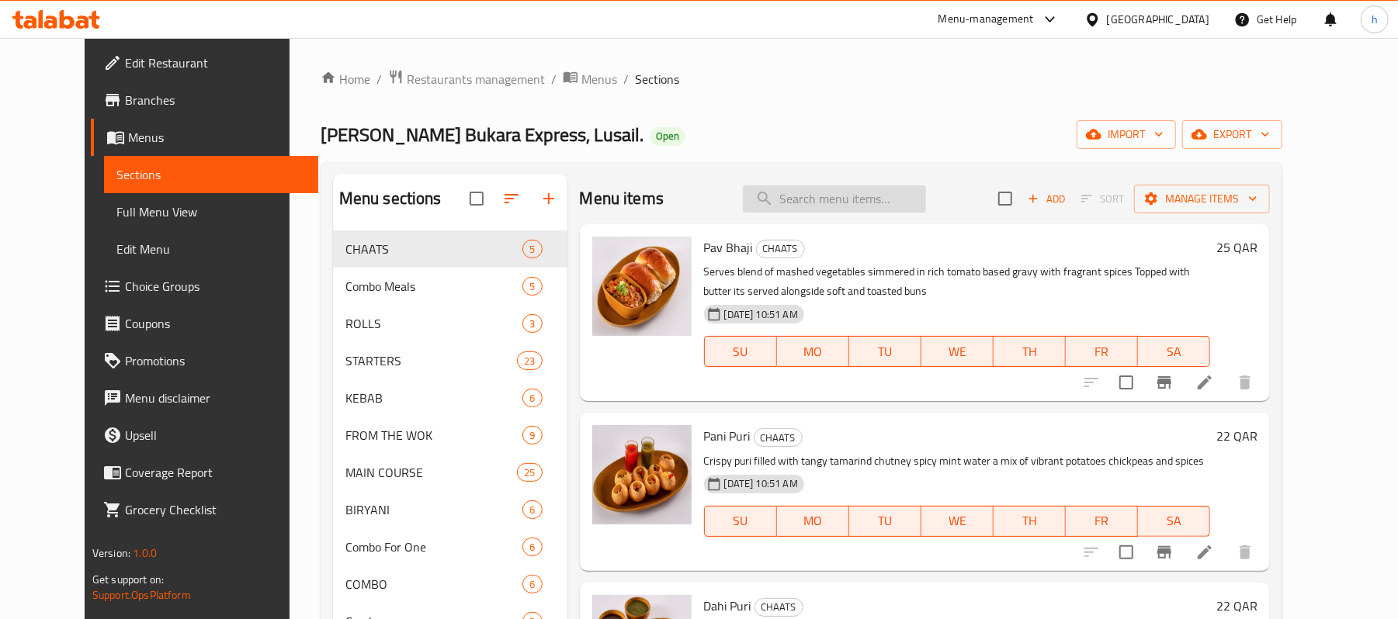
click at [857, 200] on input "search" at bounding box center [834, 199] width 183 height 27
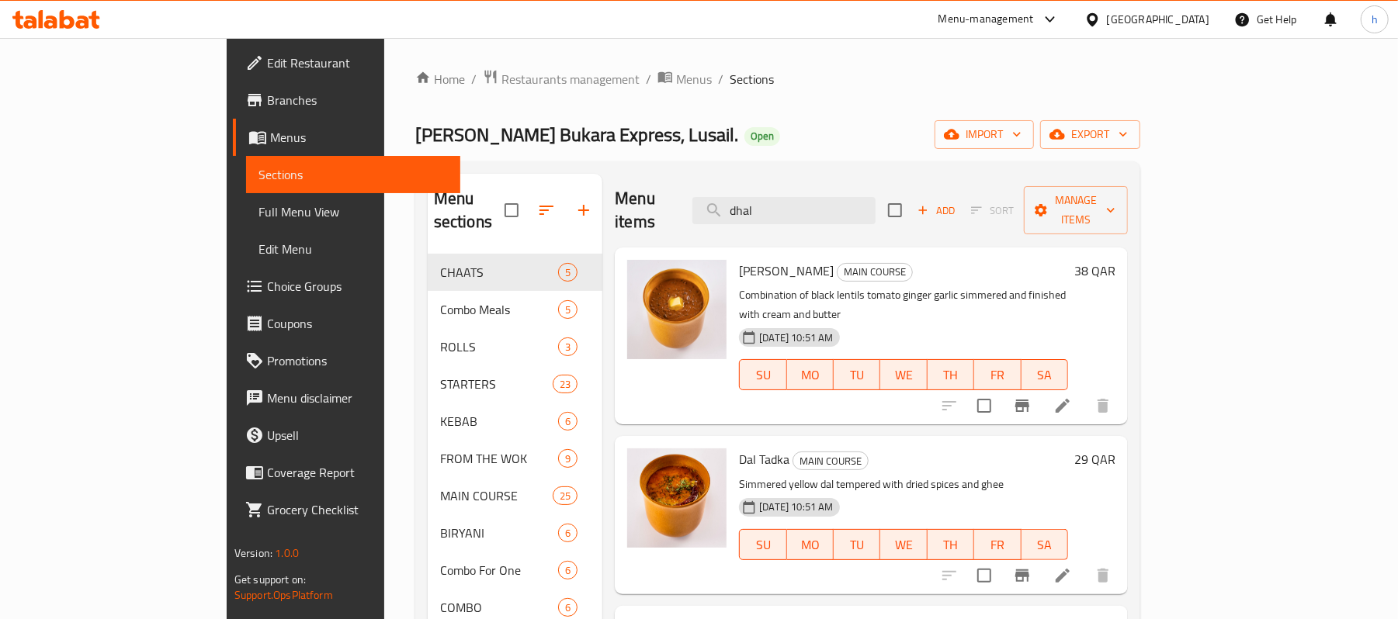
type input "dhal"
